Goal: Task Accomplishment & Management: Manage account settings

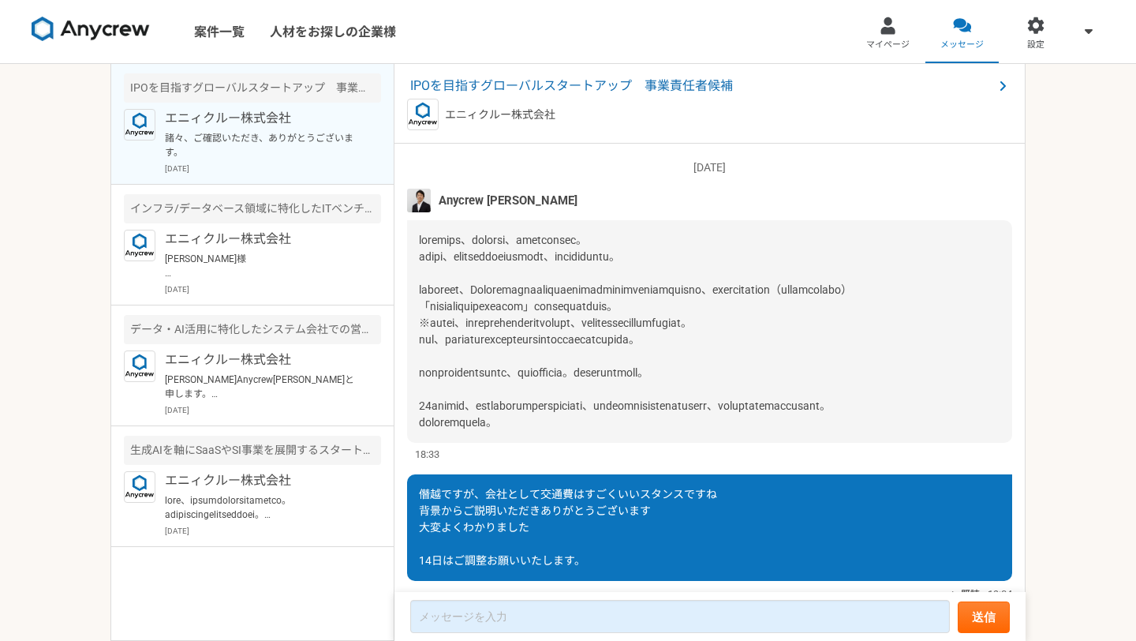
scroll to position [1946, 0]
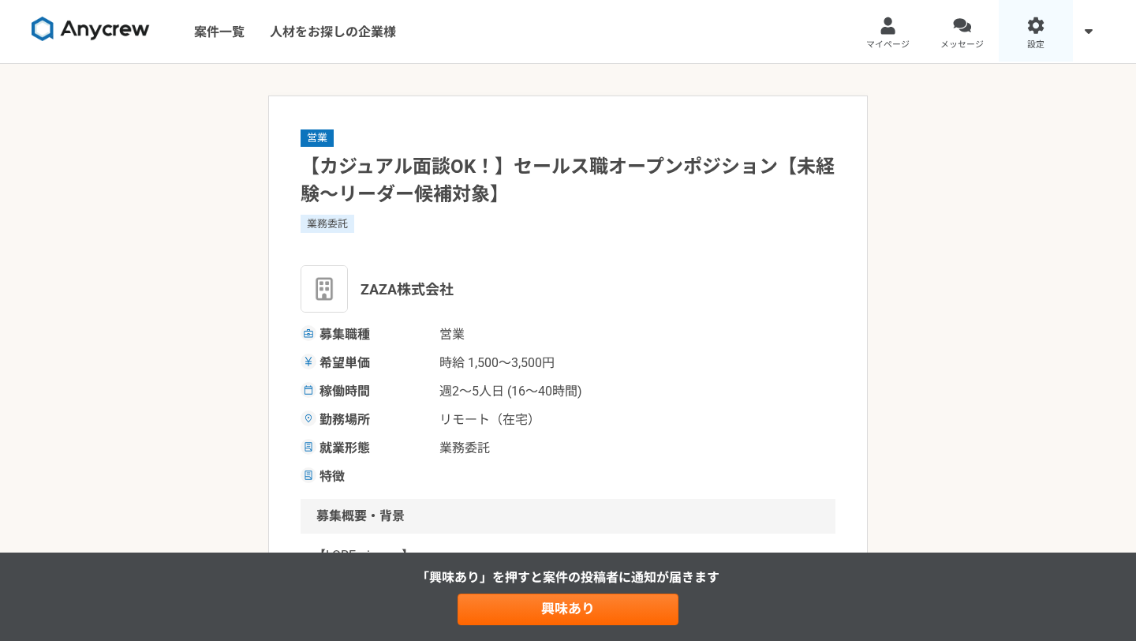
click at [1042, 35] on link "設定" at bounding box center [1036, 31] width 74 height 63
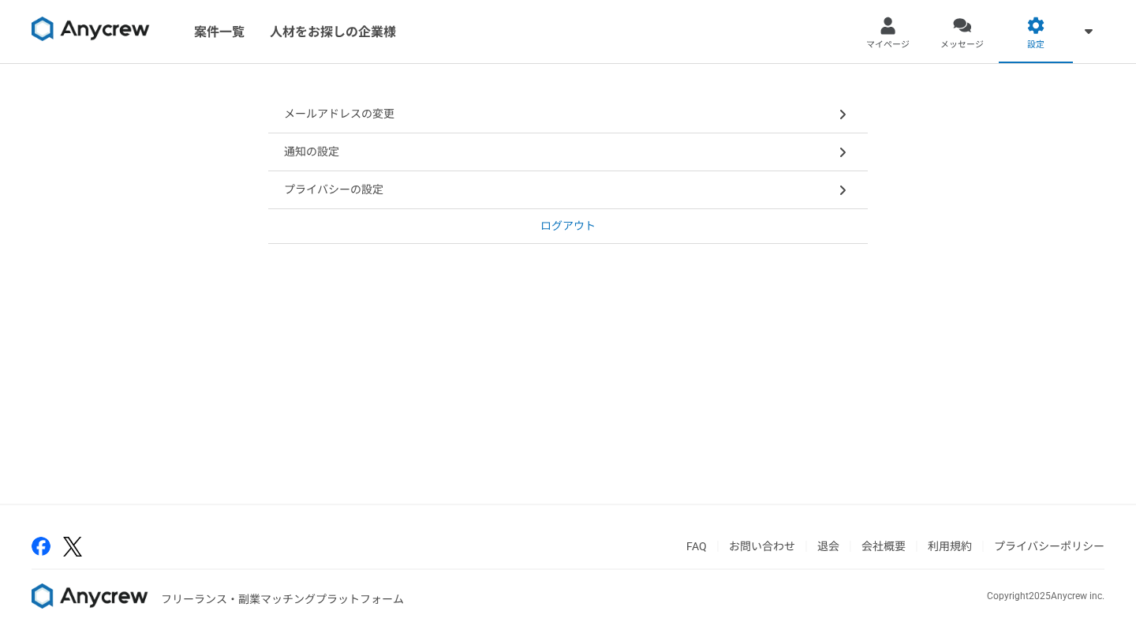
click at [377, 189] on p "プライバシーの設定" at bounding box center [333, 189] width 99 height 17
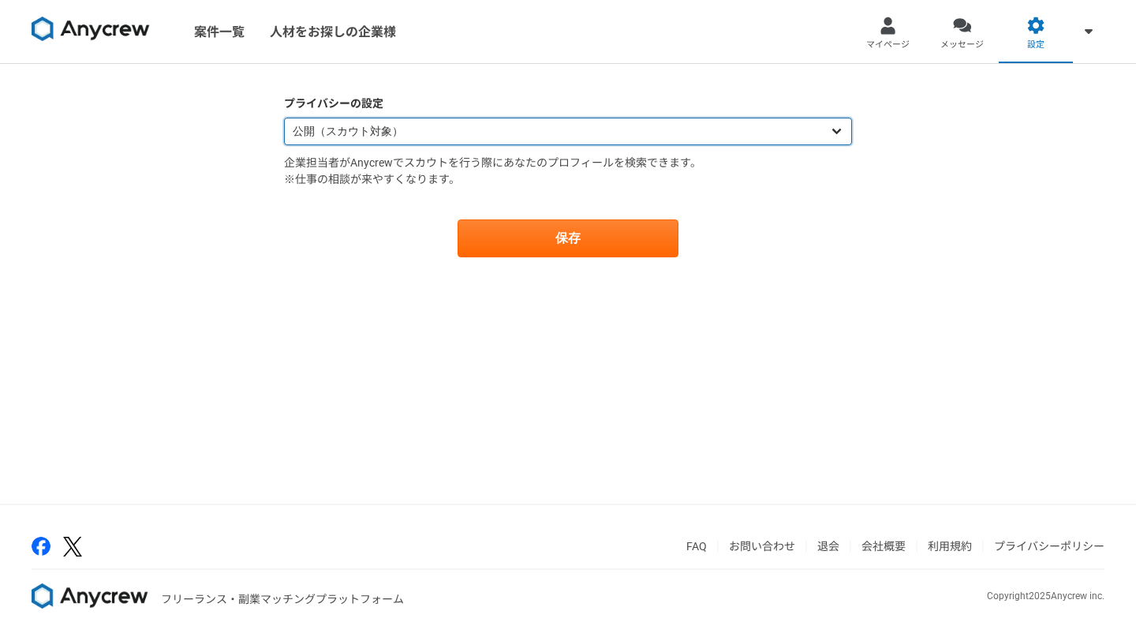
click at [386, 143] on select "公開（スカウト対象） 非公開（スカウト対象外）" at bounding box center [568, 132] width 568 height 28
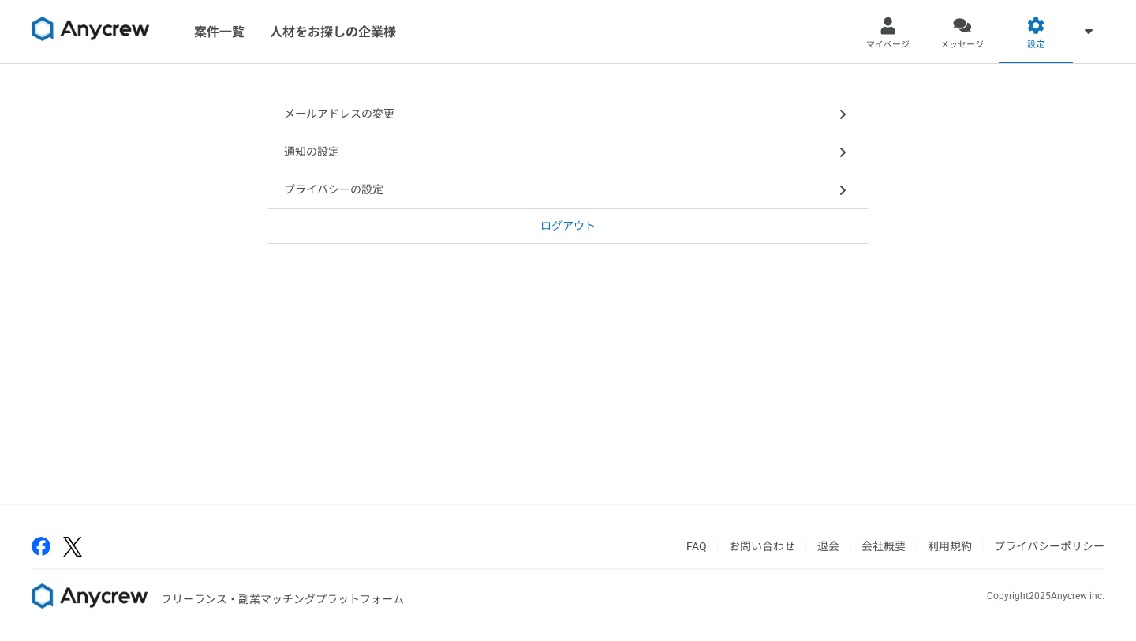
click at [330, 144] on p "通知の設定" at bounding box center [311, 152] width 55 height 17
click at [310, 147] on p "通知の設定" at bounding box center [311, 152] width 55 height 17
click at [321, 113] on p "メールアドレスの変更" at bounding box center [339, 114] width 110 height 17
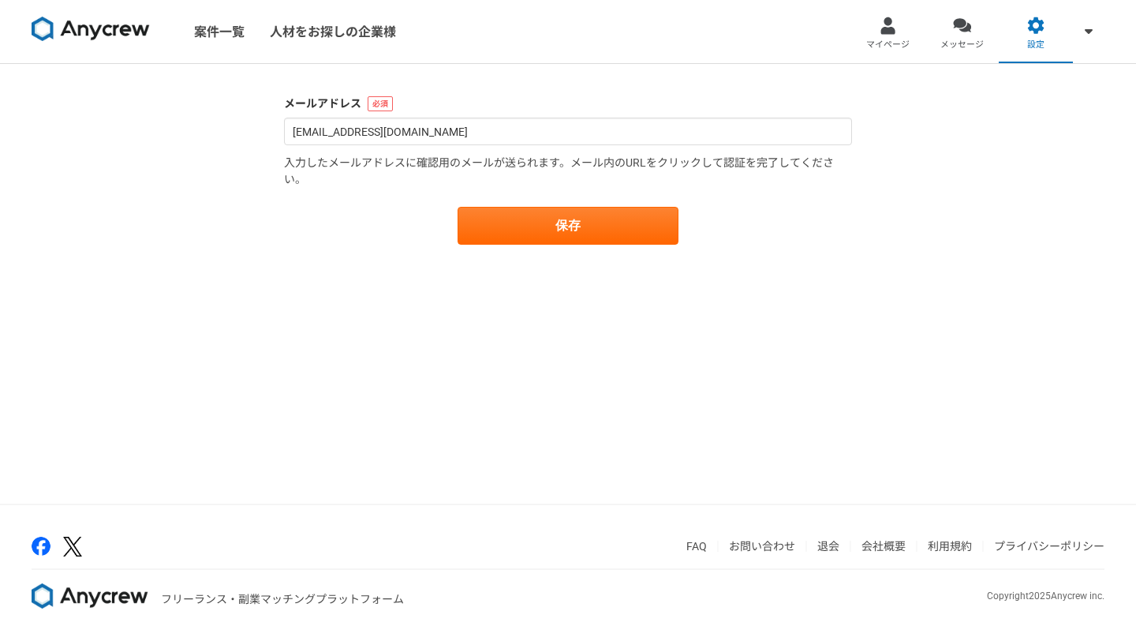
click at [144, 186] on div "メールアドレス 3002ekusuye@gmail.com 入力したメールアドレスに確認用のメールが送られます。メール内のURLをクリックして認証を完了してく…" at bounding box center [568, 283] width 1136 height 439
